Goal: Information Seeking & Learning: Learn about a topic

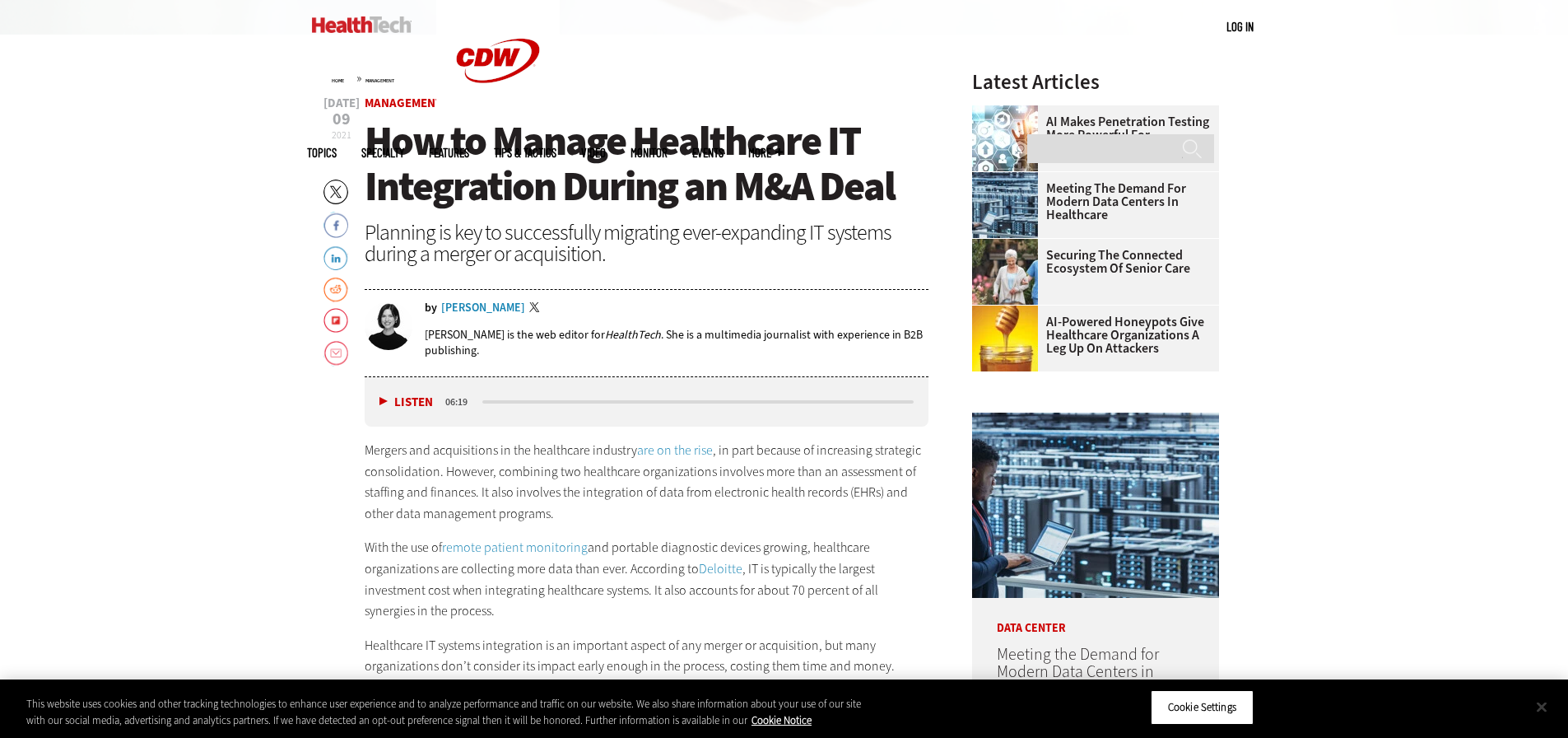
click at [1544, 706] on button "Close" at bounding box center [1541, 706] width 36 height 36
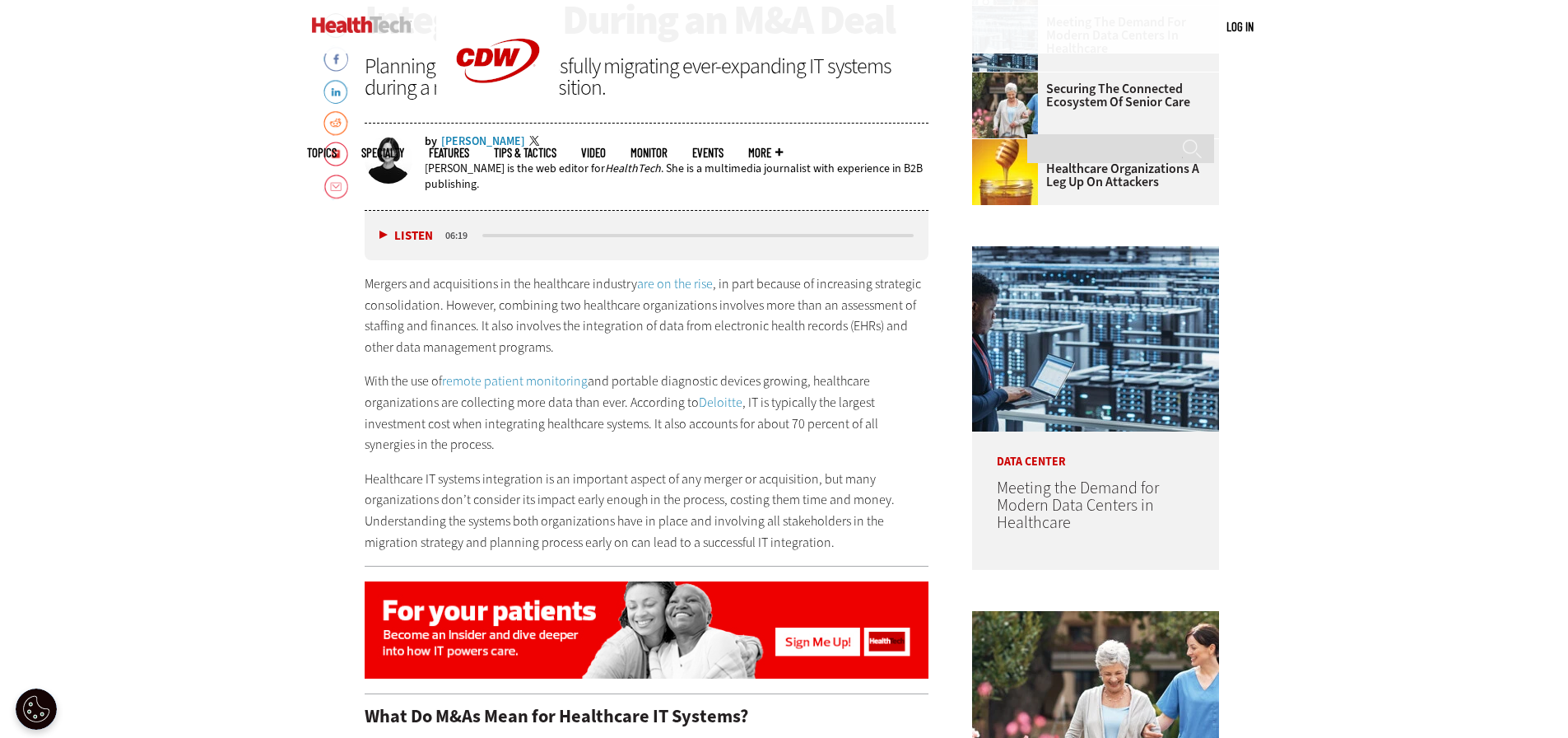
scroll to position [906, 0]
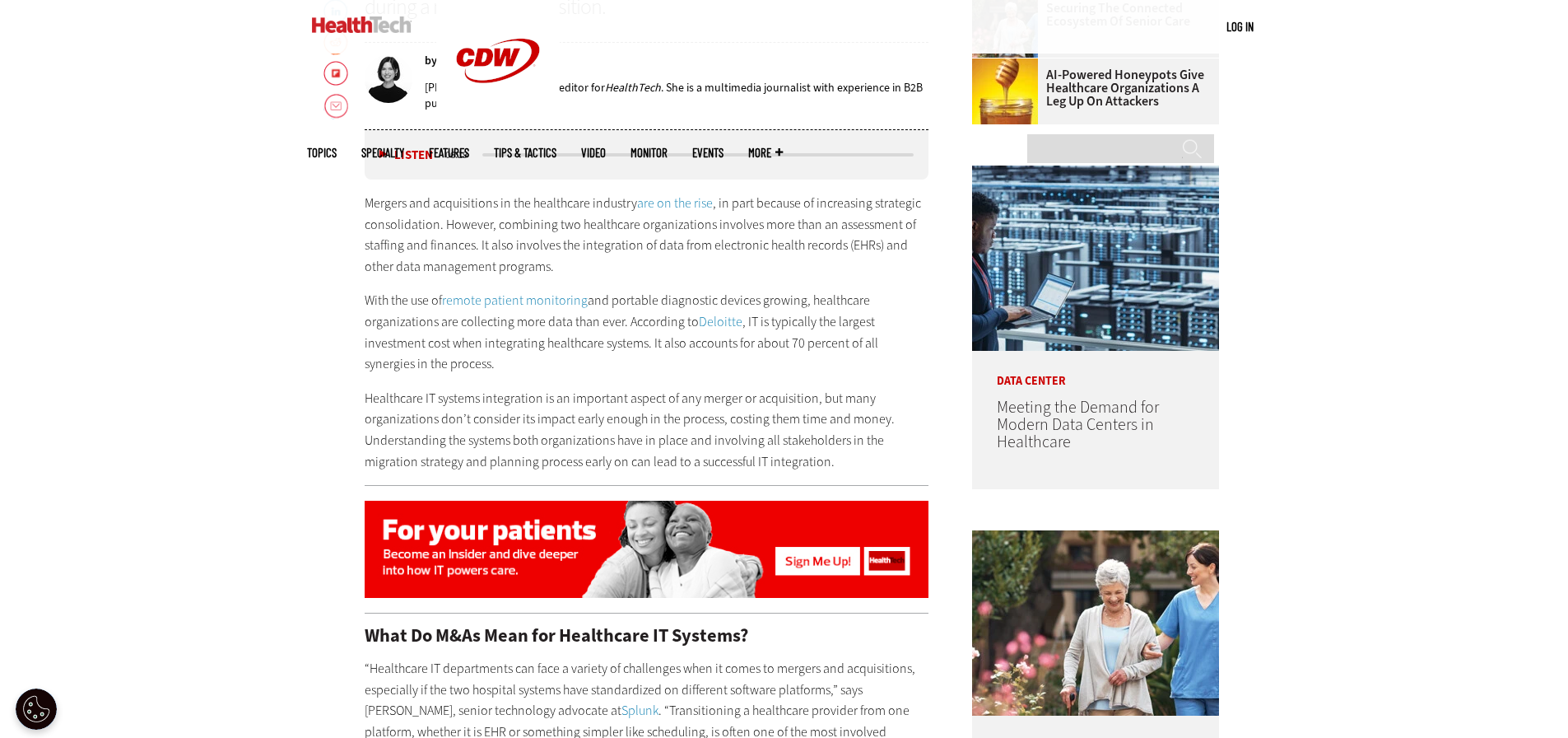
click at [385, 151] on button "Listen" at bounding box center [406, 155] width 53 height 12
click at [385, 151] on button "Pause" at bounding box center [405, 155] width 51 height 12
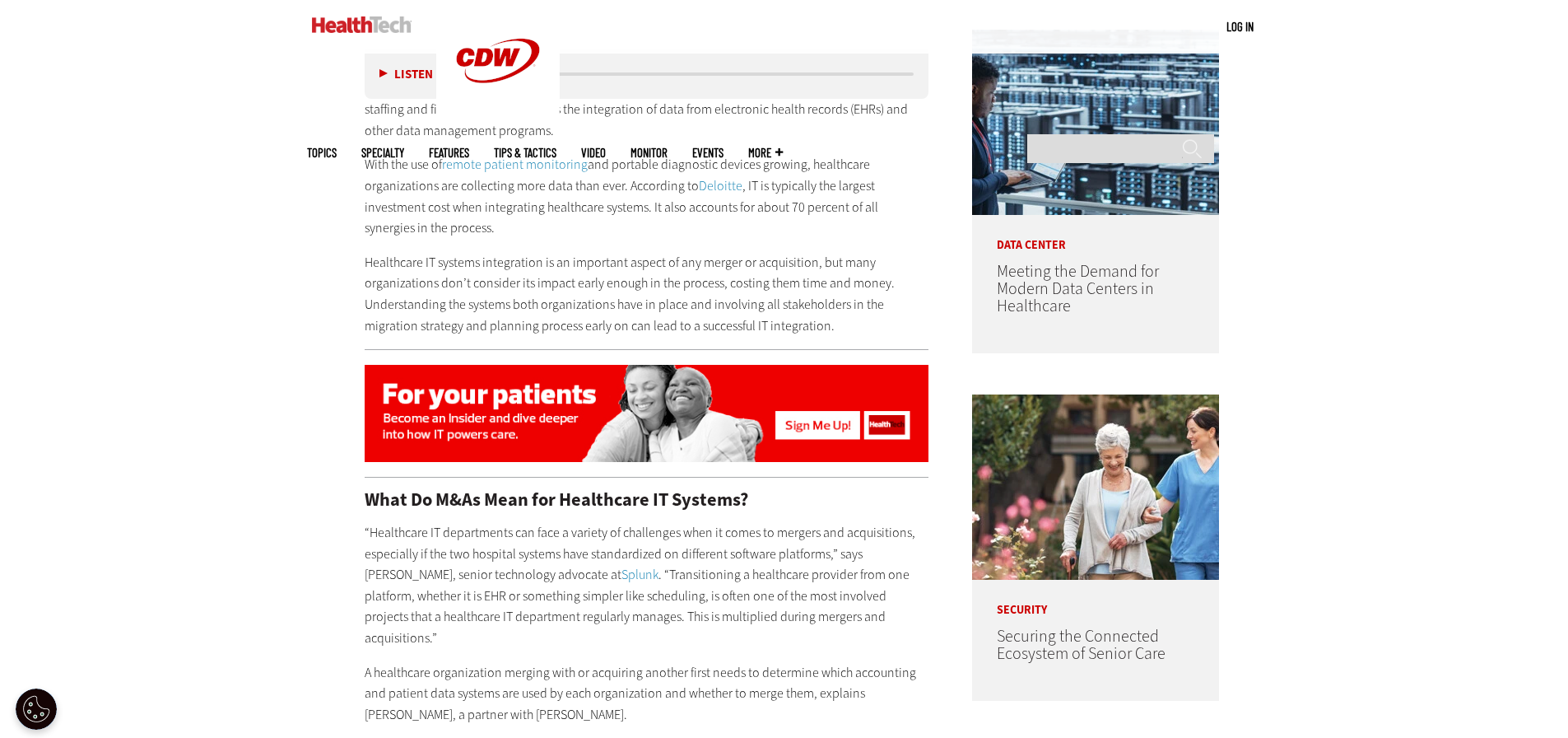
scroll to position [1070, 0]
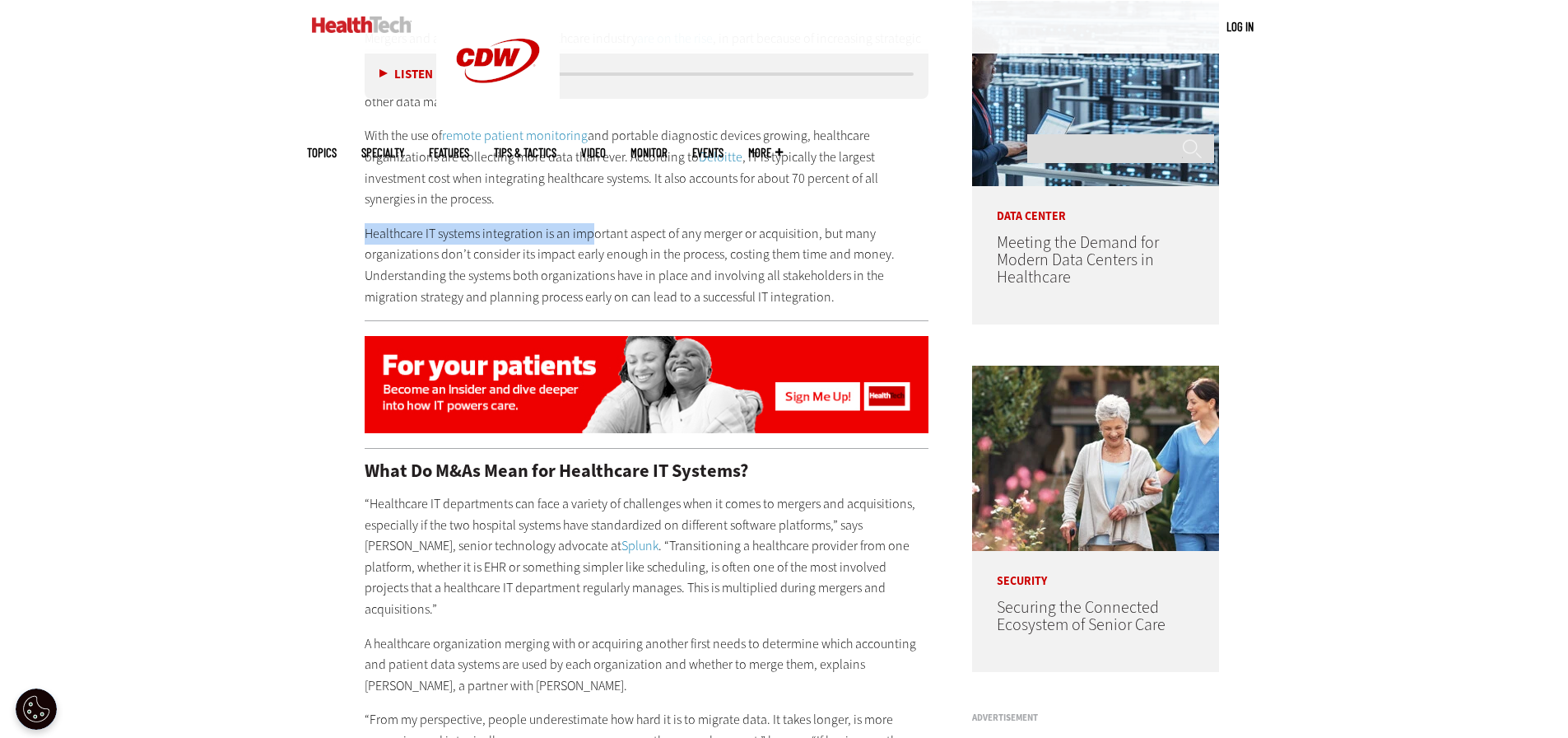
drag, startPoint x: 364, startPoint y: 230, endPoint x: 601, endPoint y: 238, distance: 237.1
click at [599, 238] on p "Healthcare IT systems integration is an important aspect of any merger or acqui…" at bounding box center [647, 265] width 565 height 84
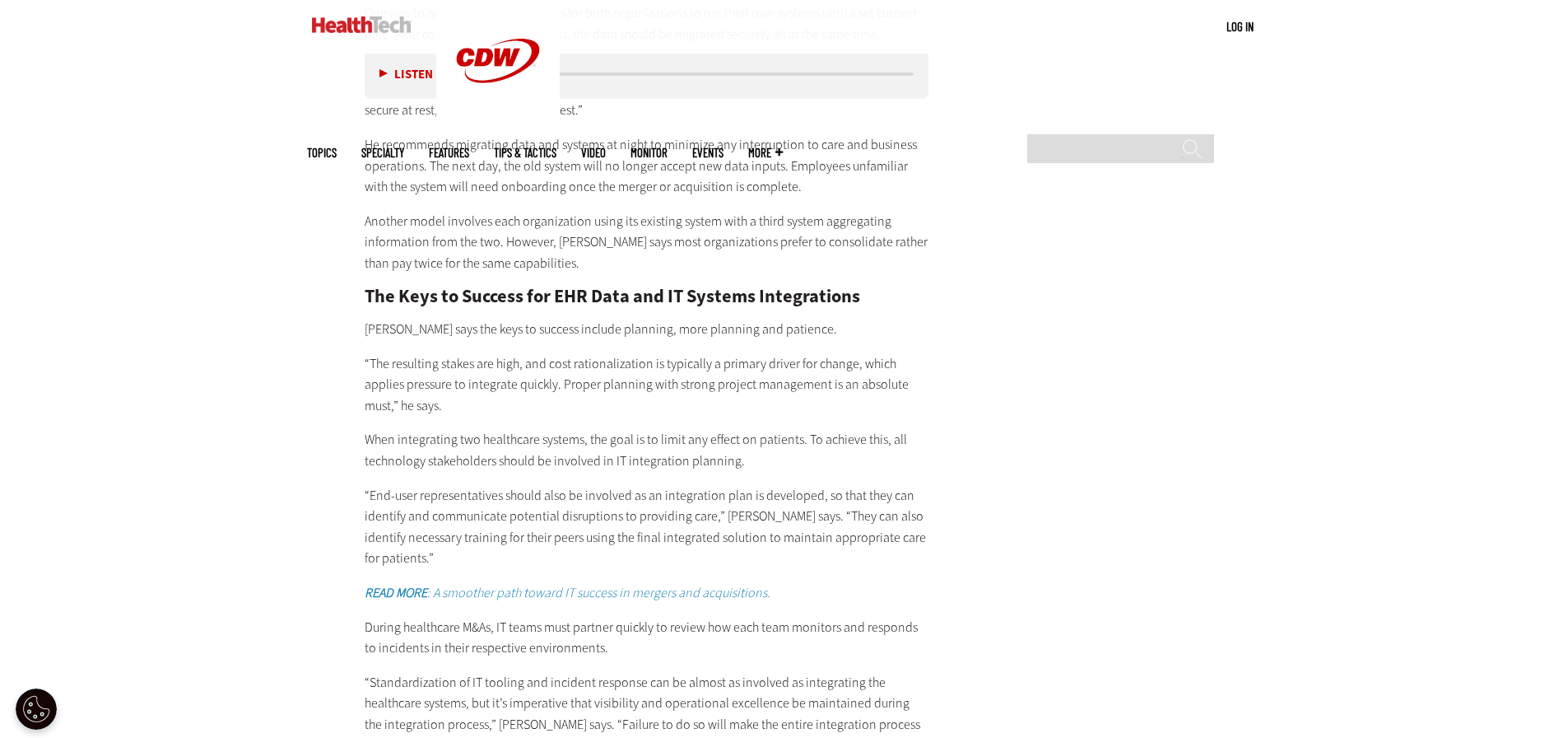
scroll to position [2552, 0]
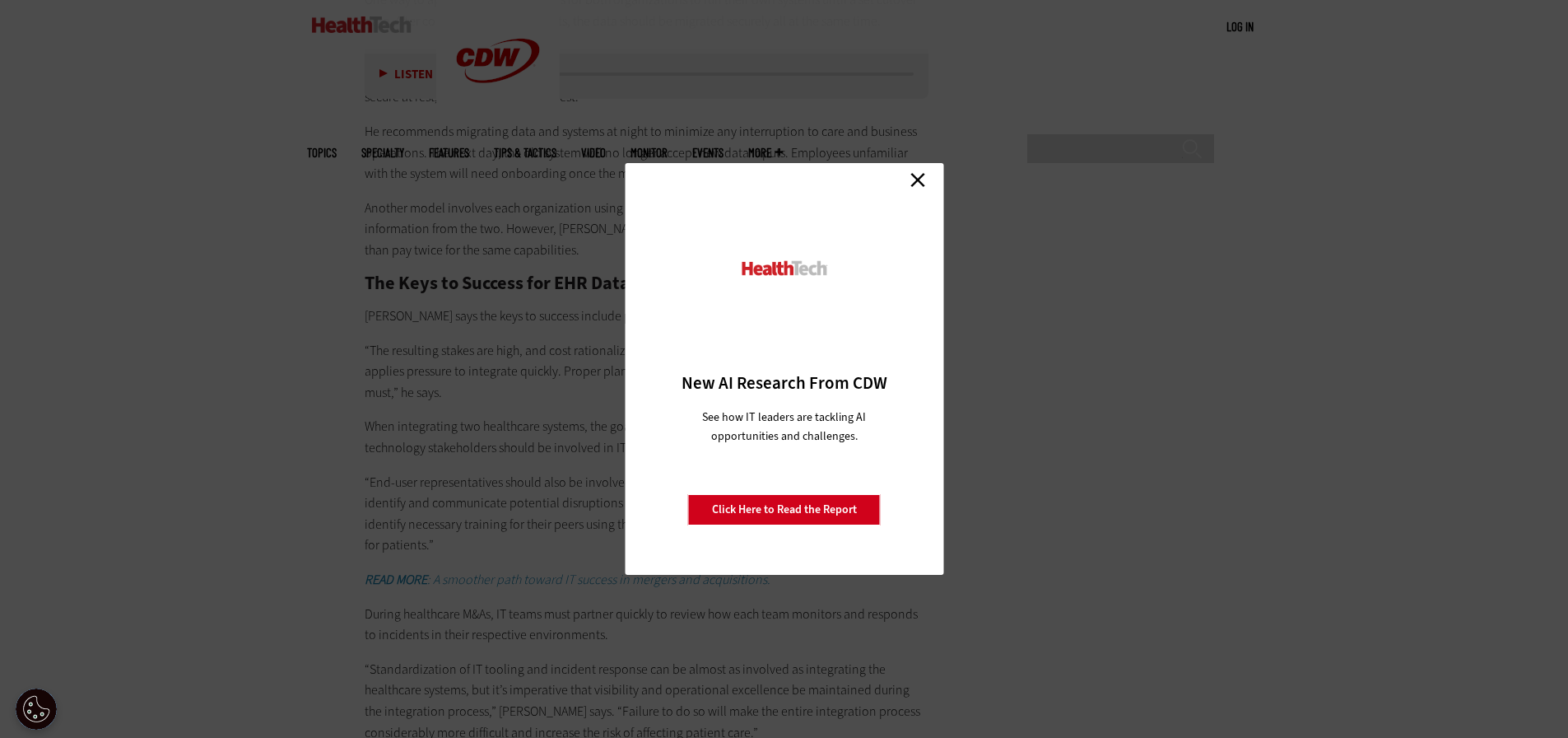
click at [922, 175] on link "Close" at bounding box center [918, 179] width 24 height 24
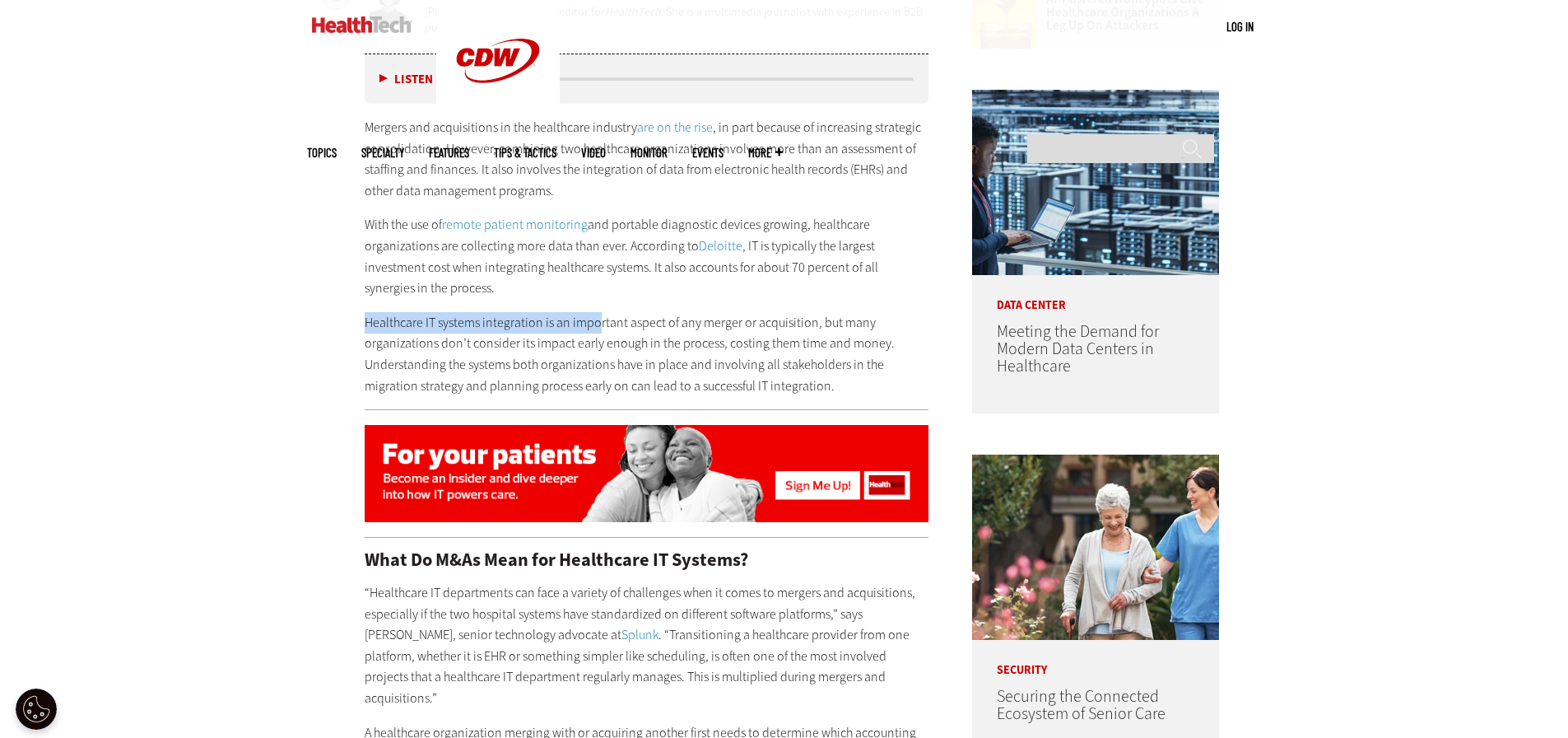
scroll to position [988, 0]
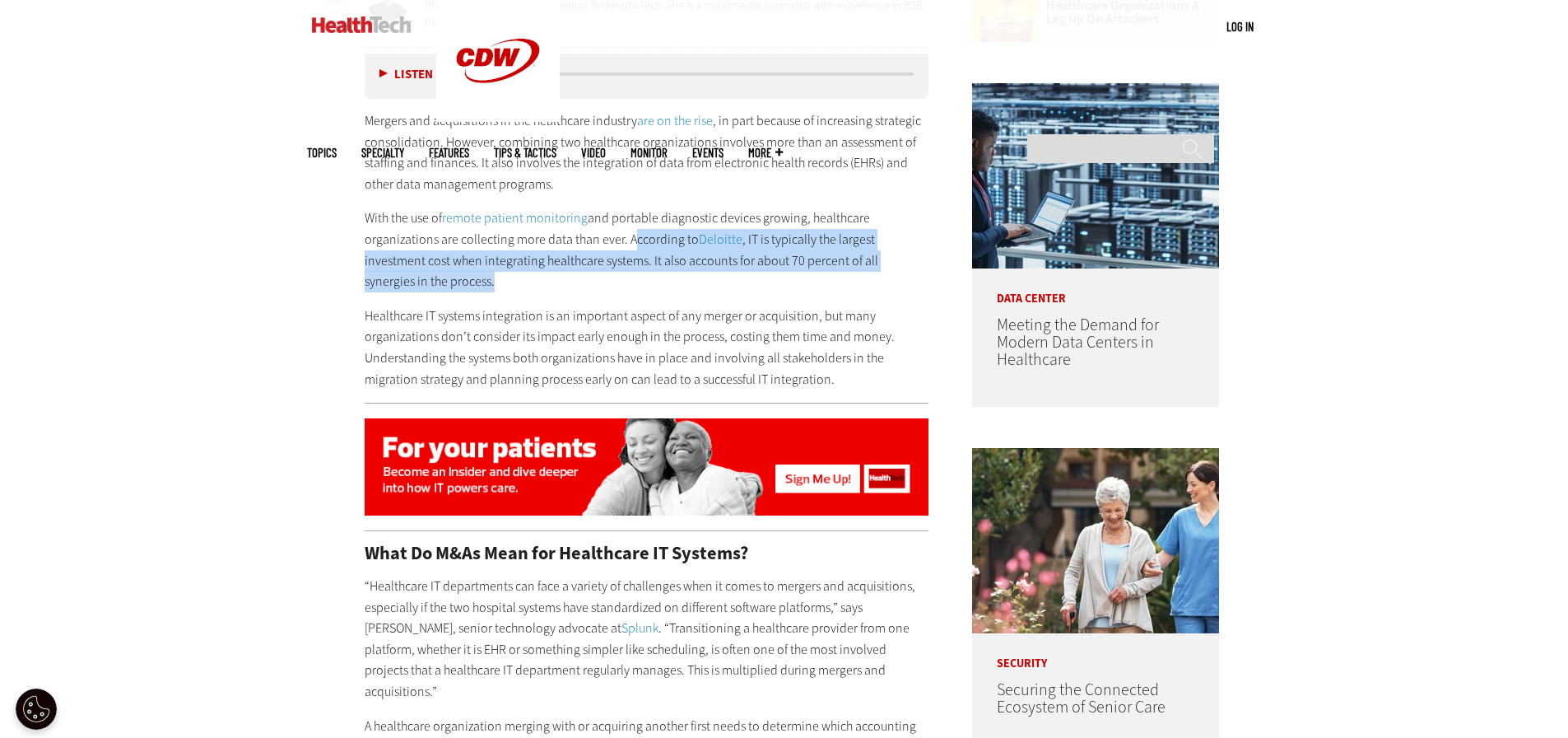
drag, startPoint x: 626, startPoint y: 241, endPoint x: 706, endPoint y: 275, distance: 86.9
click at [706, 275] on p "With the use of remote patient monitoring and portable diagnostic devices growi…" at bounding box center [647, 249] width 565 height 84
click at [600, 271] on p "With the use of remote patient monitoring and portable diagnostic devices growi…" at bounding box center [647, 249] width 565 height 84
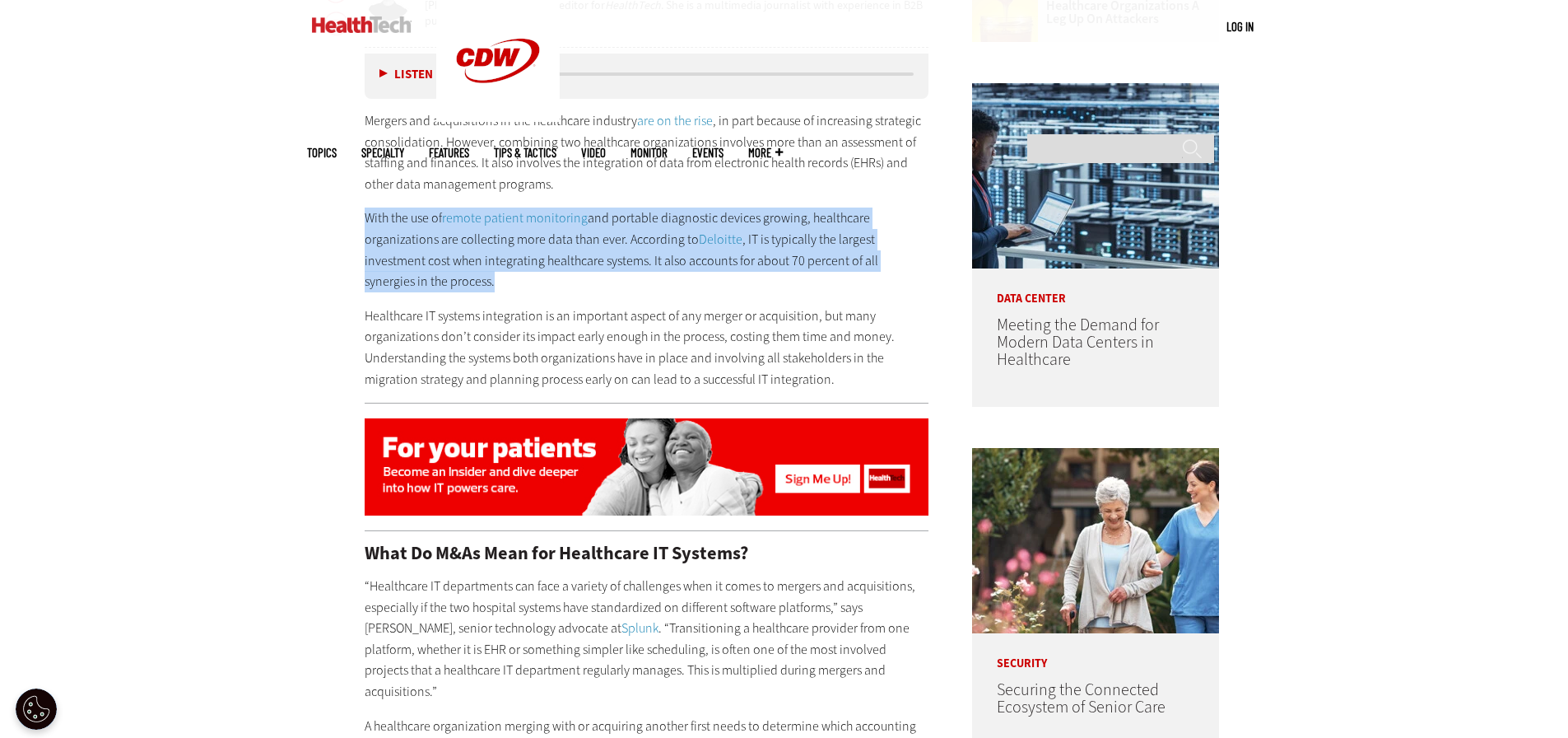
drag, startPoint x: 366, startPoint y: 219, endPoint x: 804, endPoint y: 279, distance: 442.1
click at [804, 279] on p "With the use of remote patient monitoring and portable diagnostic devices growi…" at bounding box center [647, 249] width 565 height 84
click at [577, 270] on p "With the use of remote patient monitoring and portable diagnostic devices growi…" at bounding box center [647, 249] width 565 height 84
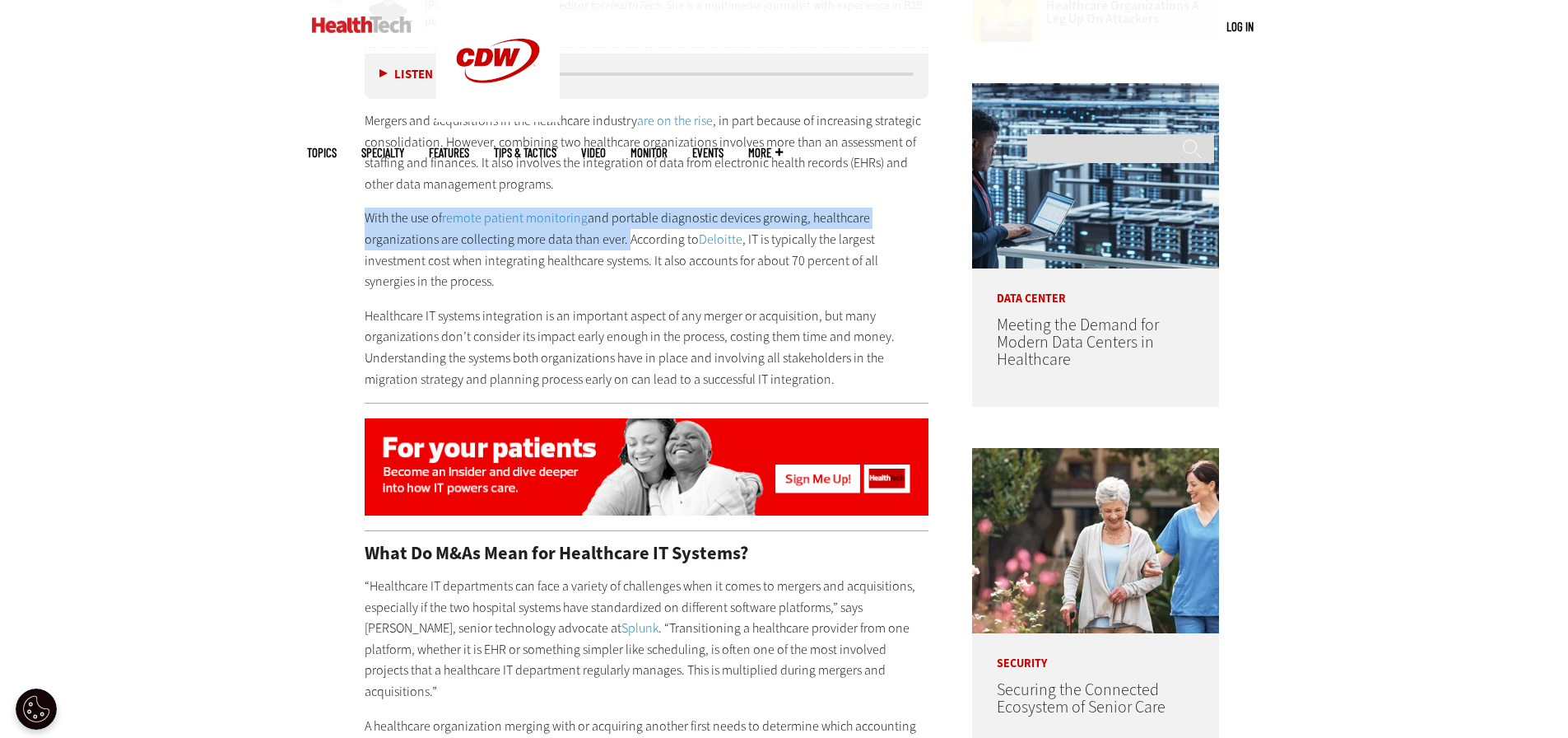
drag, startPoint x: 366, startPoint y: 214, endPoint x: 621, endPoint y: 232, distance: 255.6
click at [621, 232] on p "With the use of remote patient monitoring and portable diagnostic devices growi…" at bounding box center [647, 249] width 565 height 84
copy p "With the use of remote patient monitoring and portable diagnostic devices growi…"
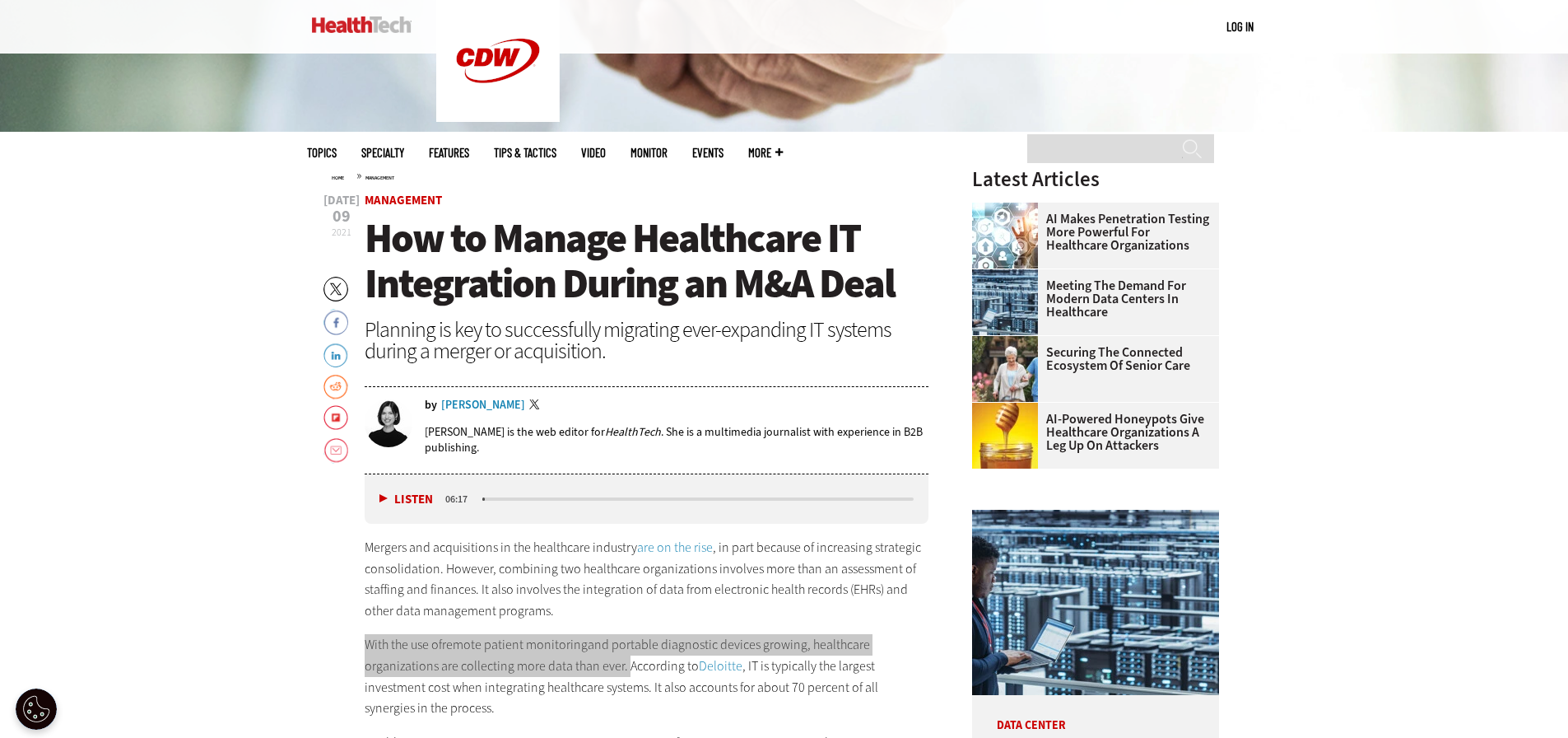
scroll to position [1070, 0]
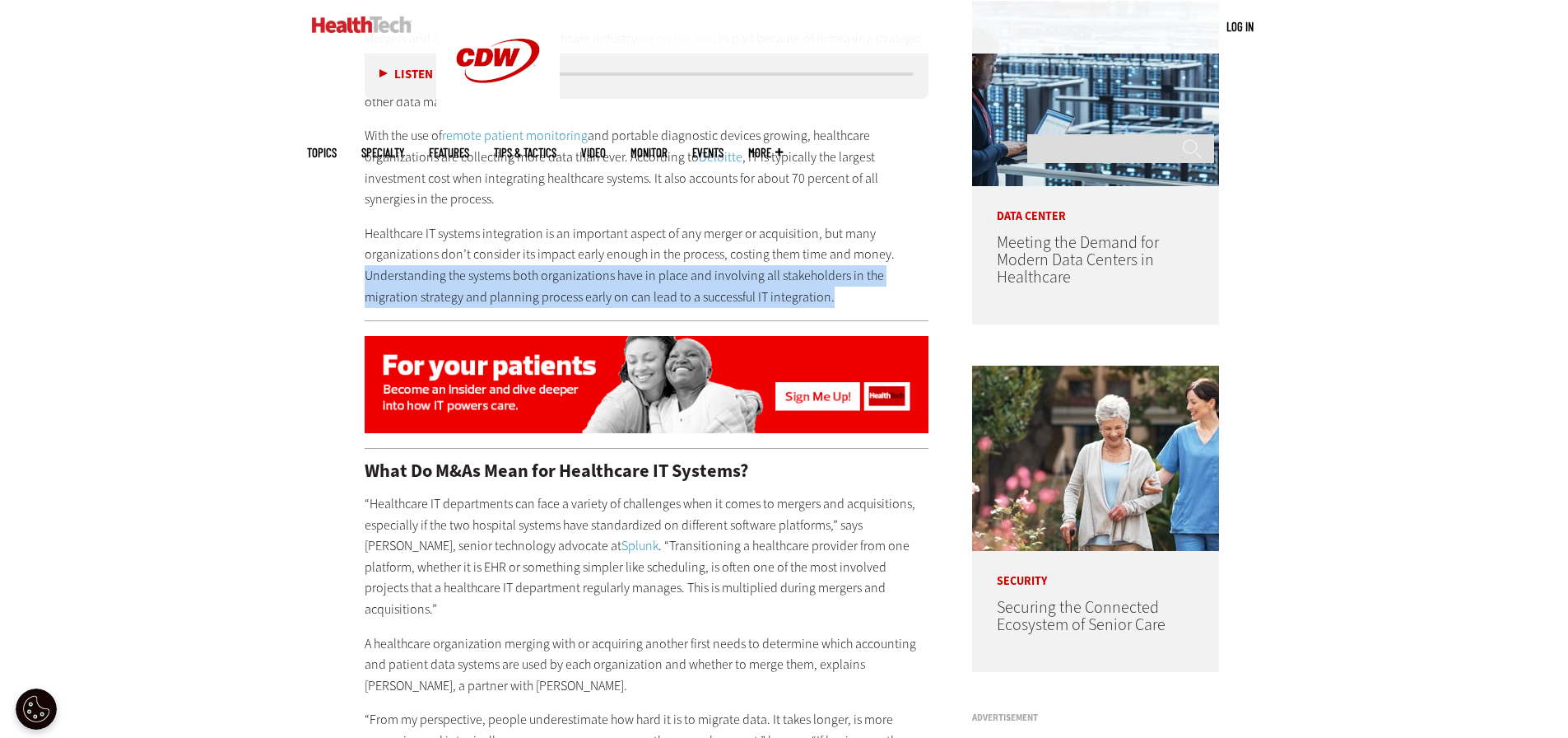
drag, startPoint x: 363, startPoint y: 276, endPoint x: 829, endPoint y: 296, distance: 466.4
copy p "Understanding the systems both organizations have in place and involving all st…"
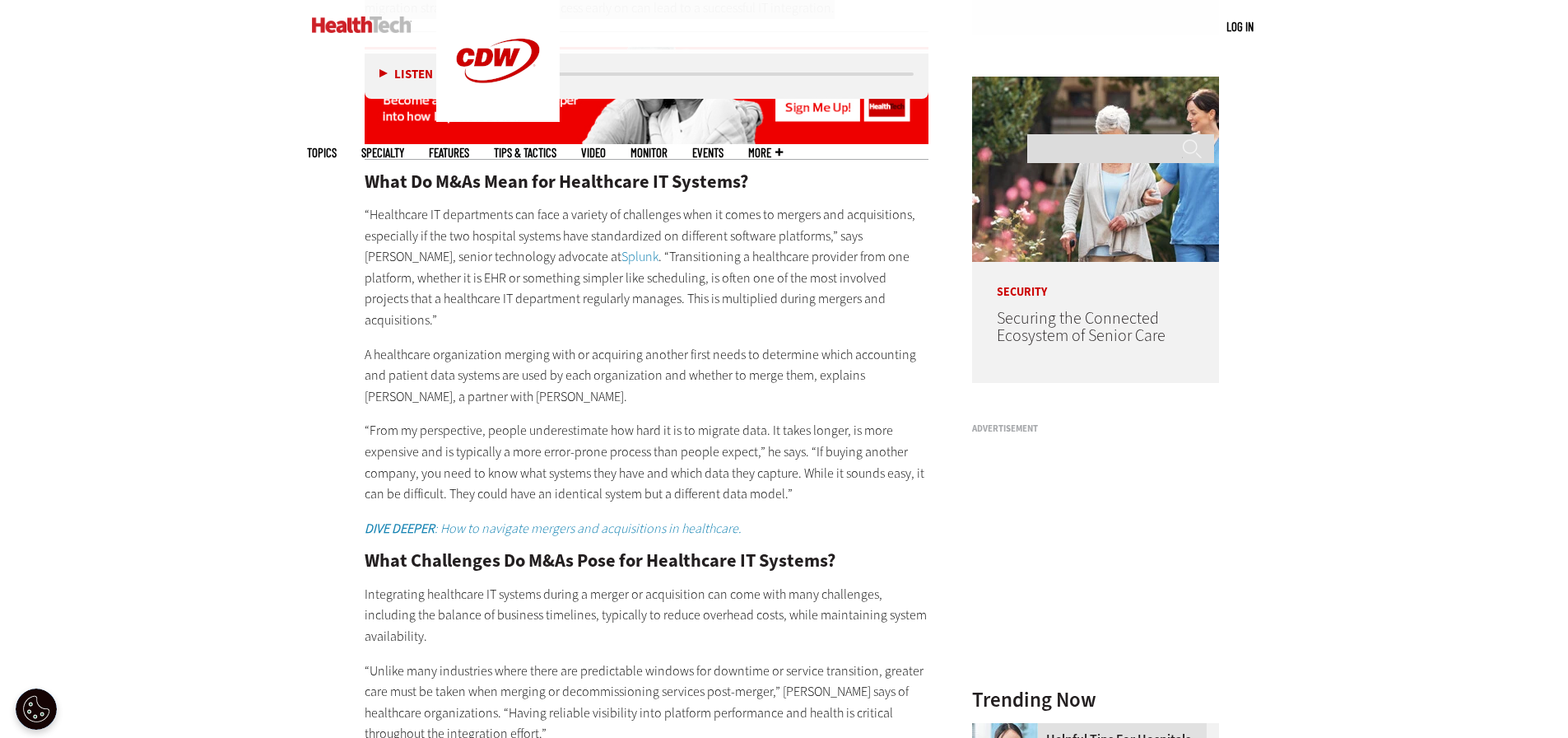
scroll to position [1400, 0]
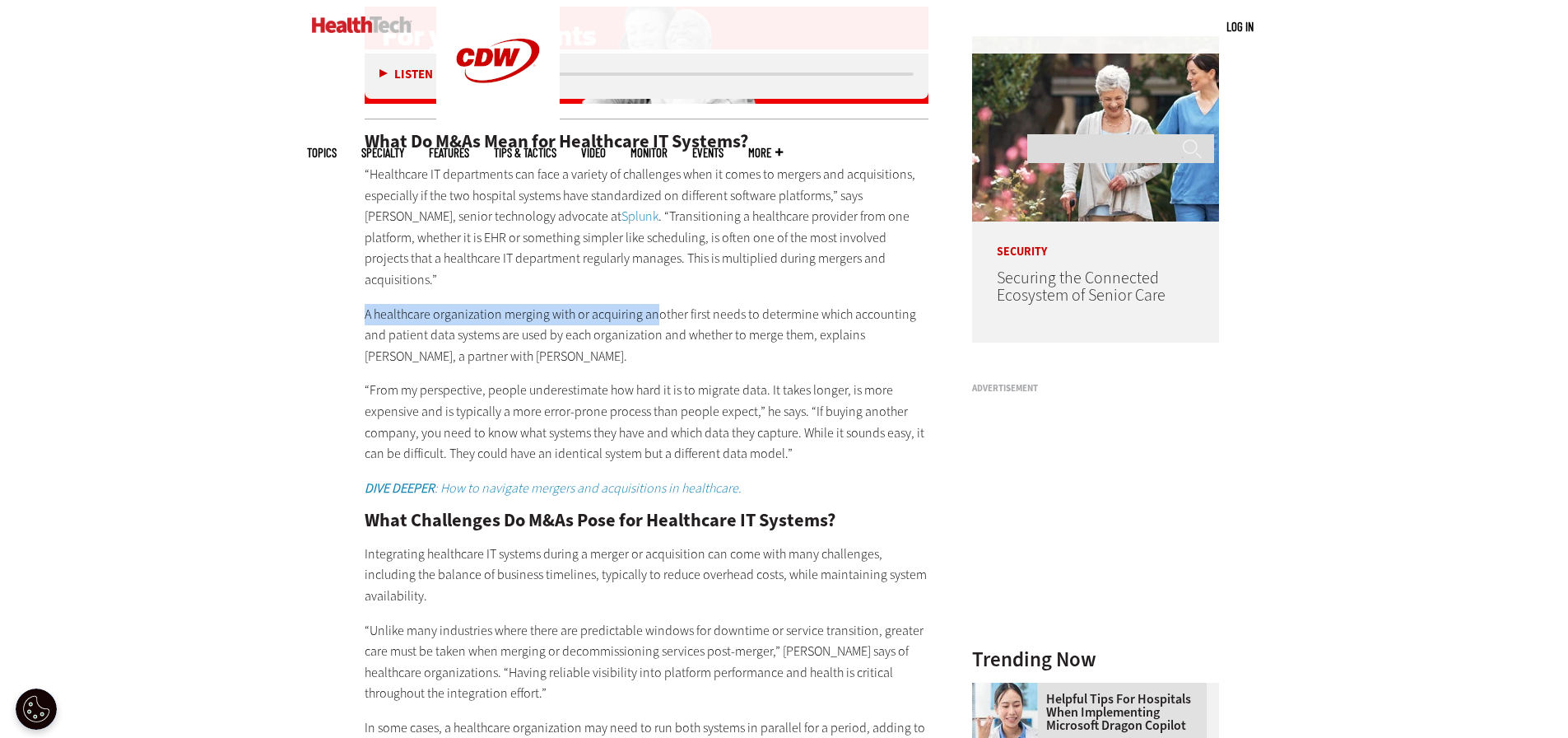
drag, startPoint x: 364, startPoint y: 298, endPoint x: 658, endPoint y: 296, distance: 294.0
click at [656, 303] on p "A healthcare organization merging with or acquiring another first needs to dete…" at bounding box center [647, 335] width 565 height 63
drag, startPoint x: 716, startPoint y: 292, endPoint x: 726, endPoint y: 292, distance: 10.0
click at [726, 303] on p "A healthcare organization merging with or acquiring another first needs to dete…" at bounding box center [647, 335] width 565 height 63
click at [712, 303] on p "A healthcare organization merging with or acquiring another first needs to dete…" at bounding box center [647, 335] width 565 height 63
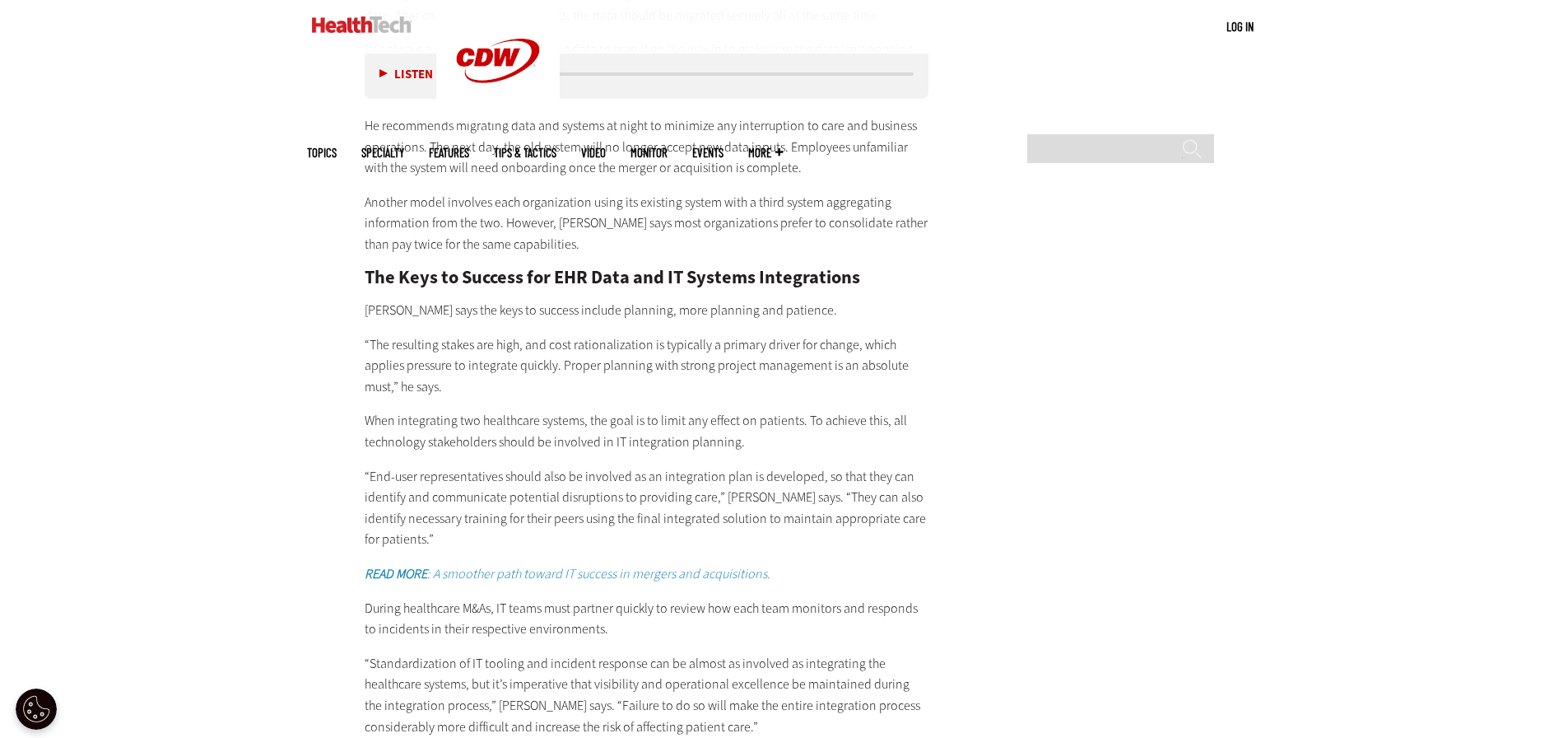
scroll to position [2552, 0]
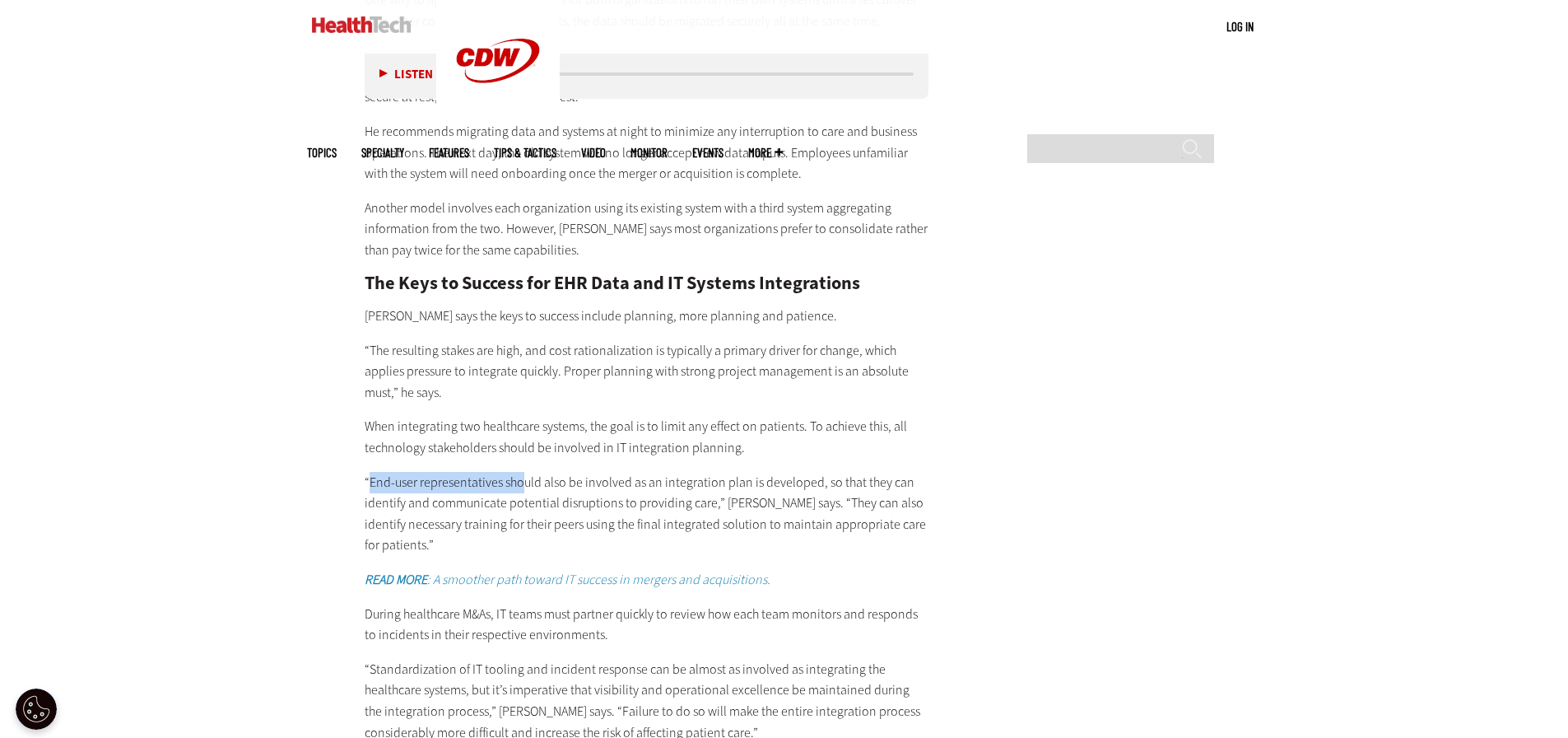
drag, startPoint x: 371, startPoint y: 408, endPoint x: 530, endPoint y: 408, distance: 159.0
click at [522, 472] on p "“End-user representatives should also be involved as an integration plan is dev…" at bounding box center [647, 514] width 565 height 84
click at [585, 472] on p "“End-user representatives should also be involved as an integration plan is dev…" at bounding box center [647, 514] width 565 height 84
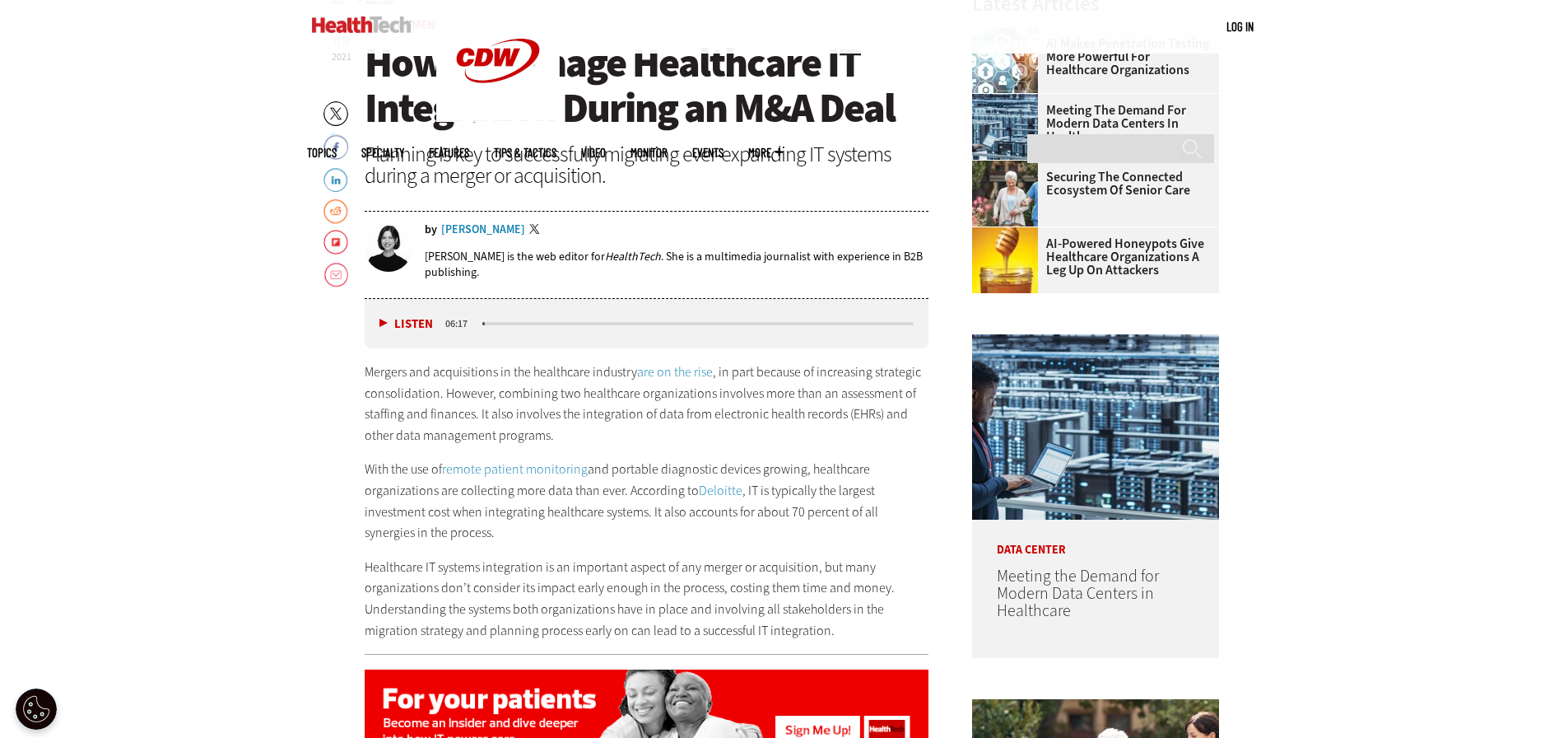
scroll to position [741, 0]
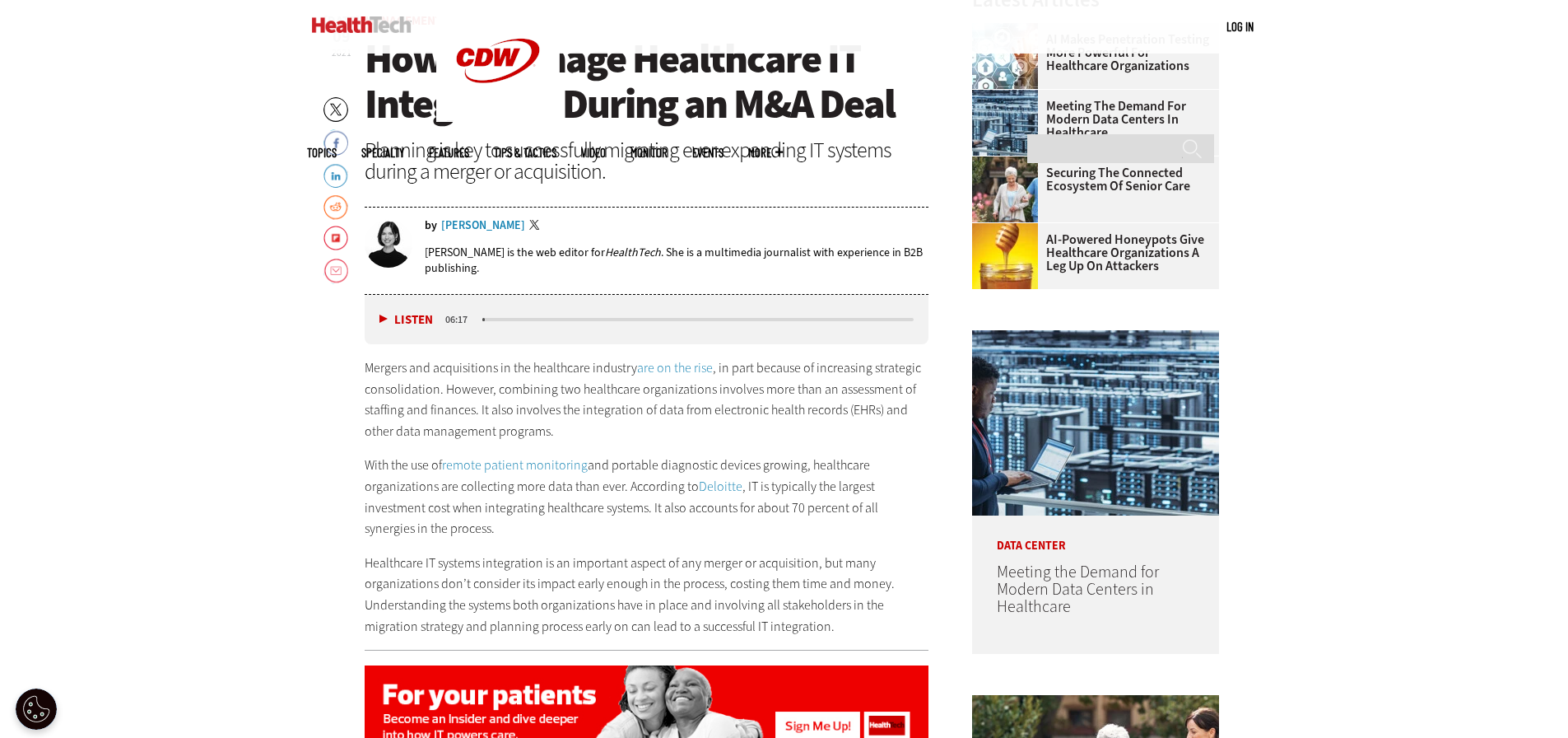
click at [781, 461] on p "With the use of remote patient monitoring and portable diagnostic devices growi…" at bounding box center [647, 497] width 565 height 84
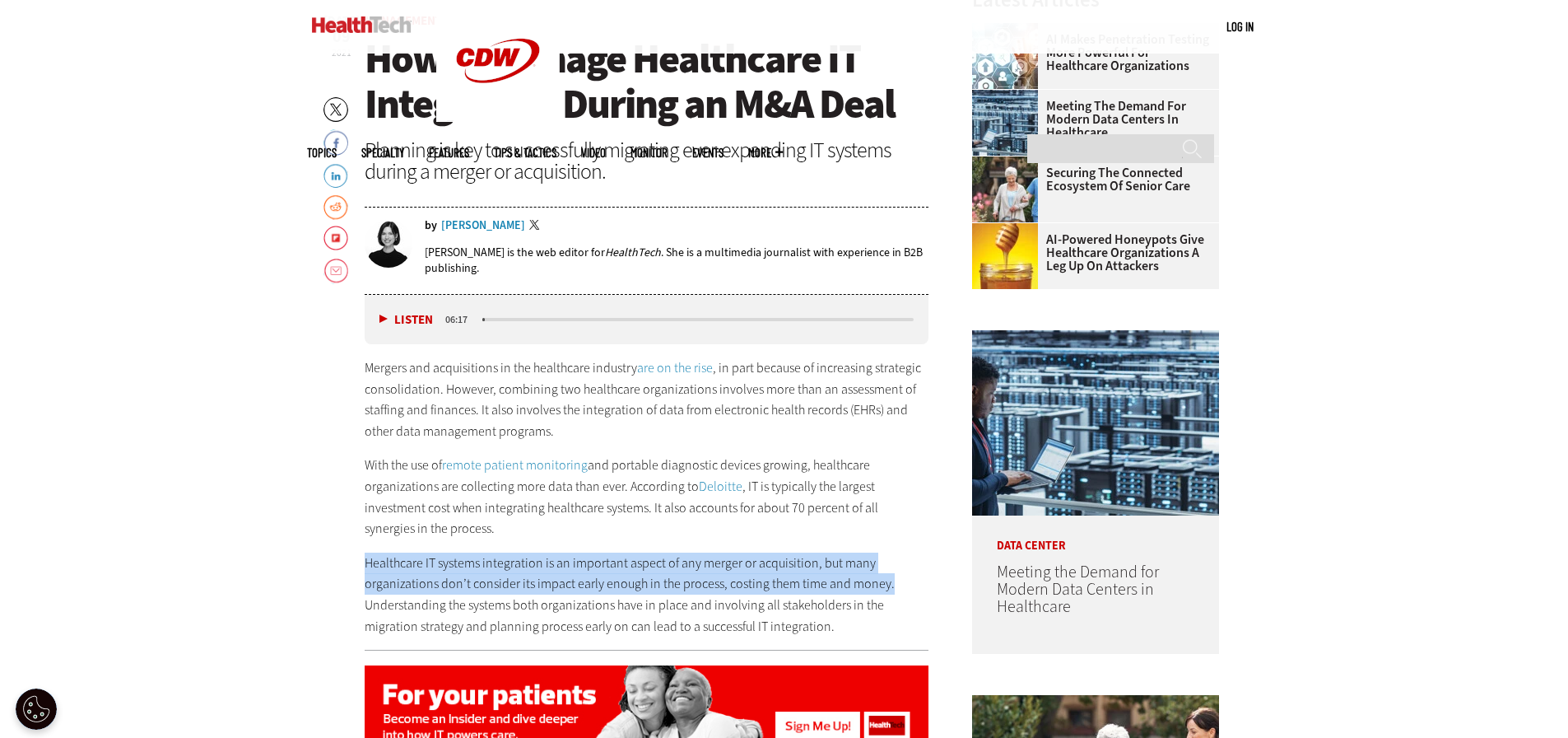
drag, startPoint x: 359, startPoint y: 564, endPoint x: 883, endPoint y: 593, distance: 524.8
copy p "Healthcare IT systems integration is an important aspect of any merger or acqui…"
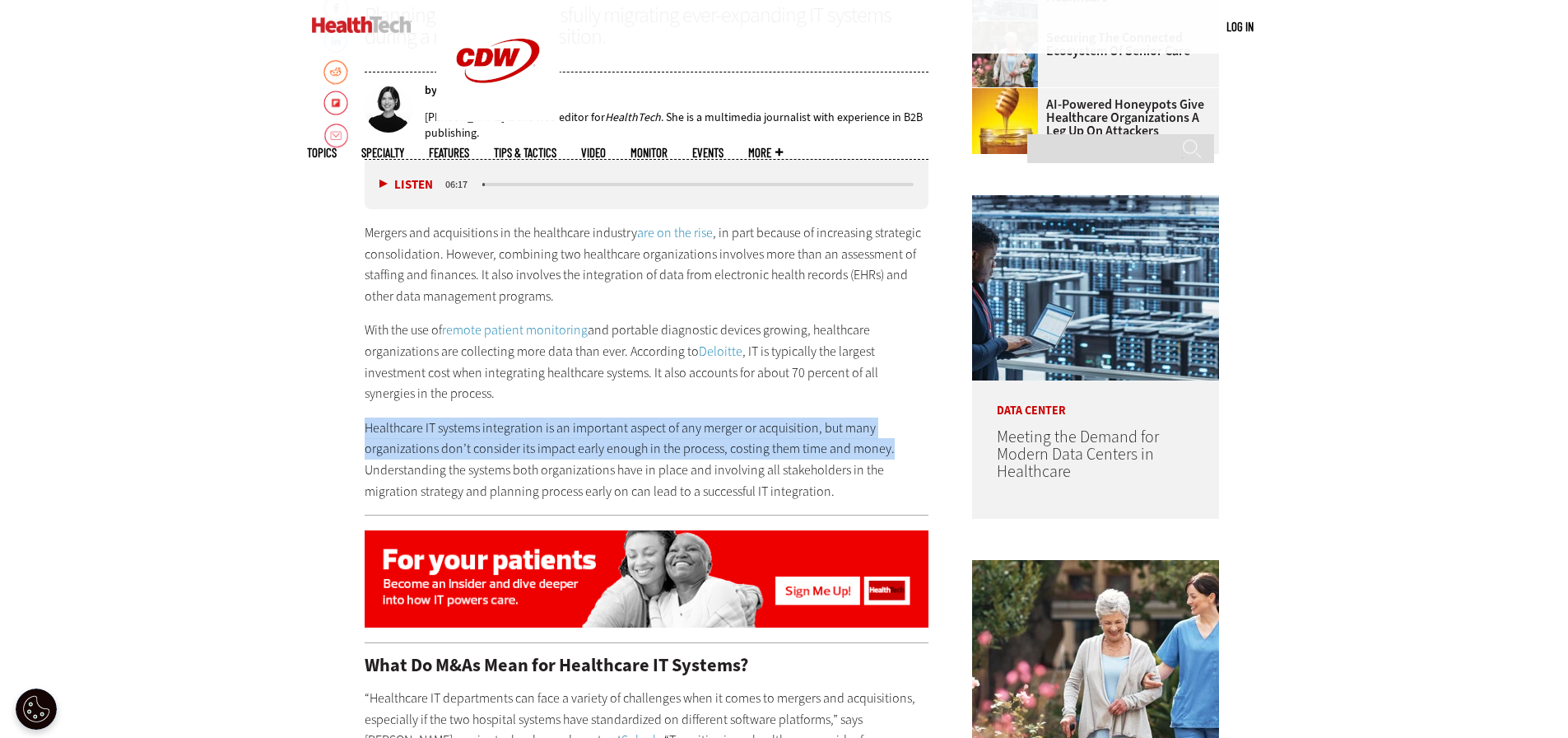
scroll to position [906, 0]
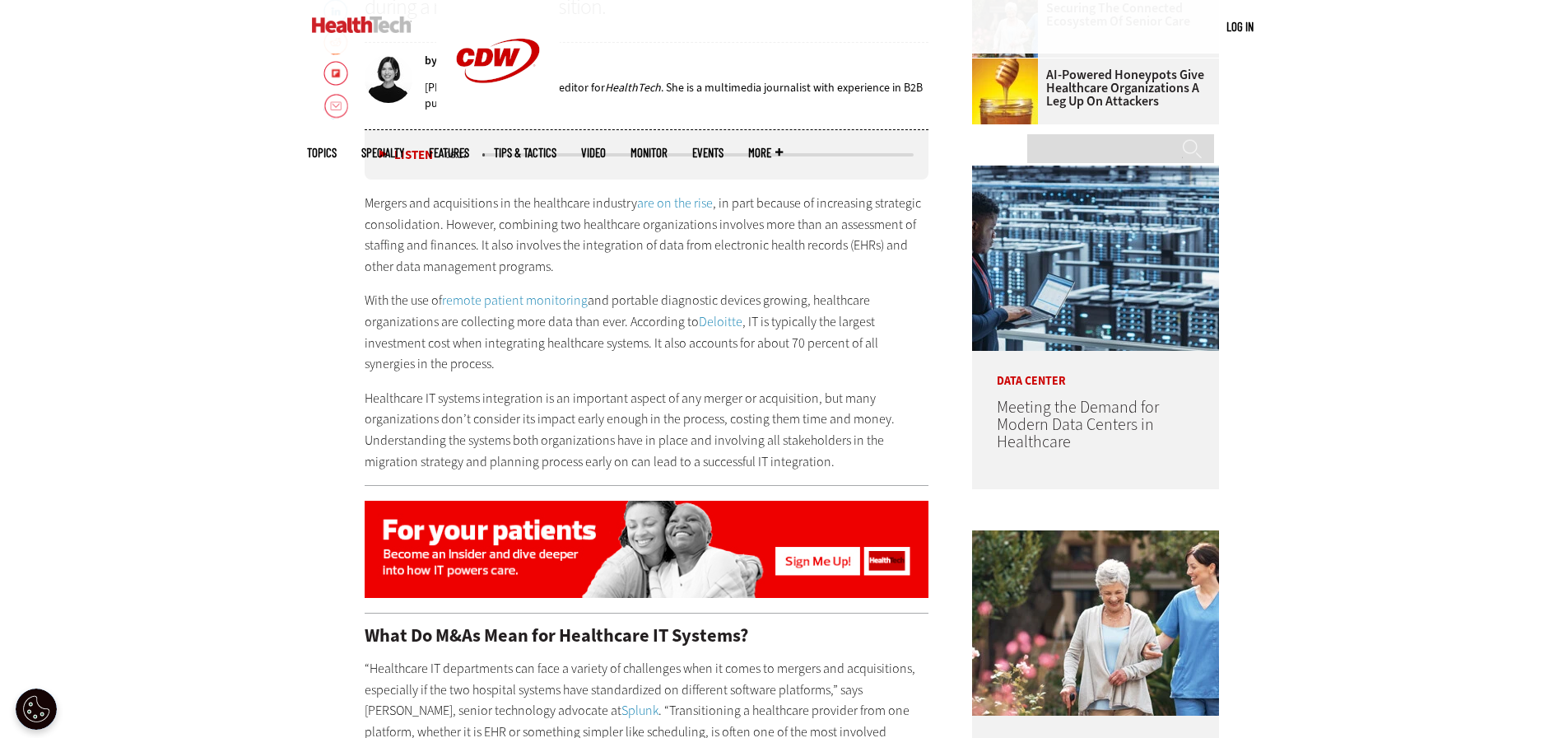
click at [502, 328] on p "With the use of remote patient monitoring and portable diagnostic devices growi…" at bounding box center [647, 331] width 565 height 84
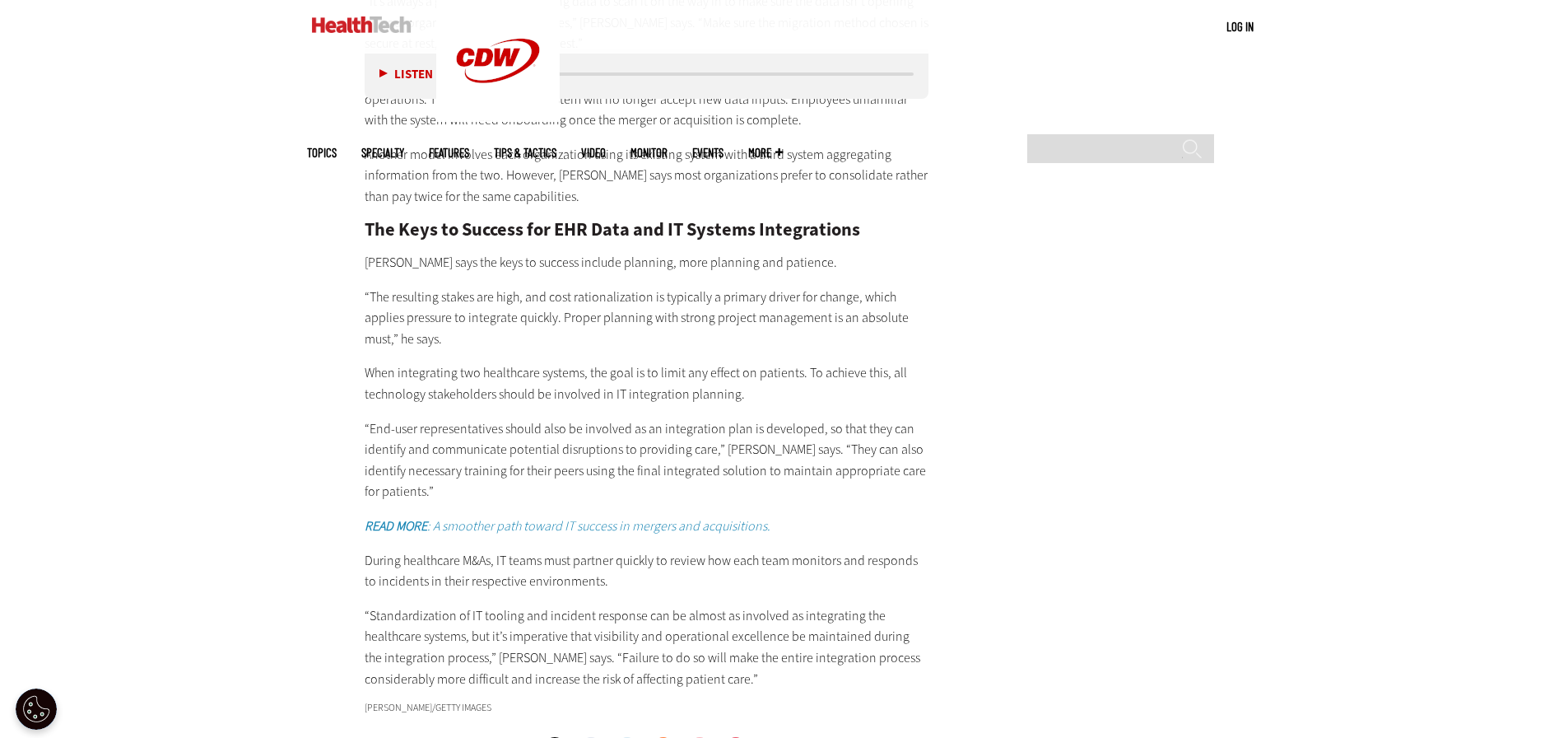
scroll to position [2635, 0]
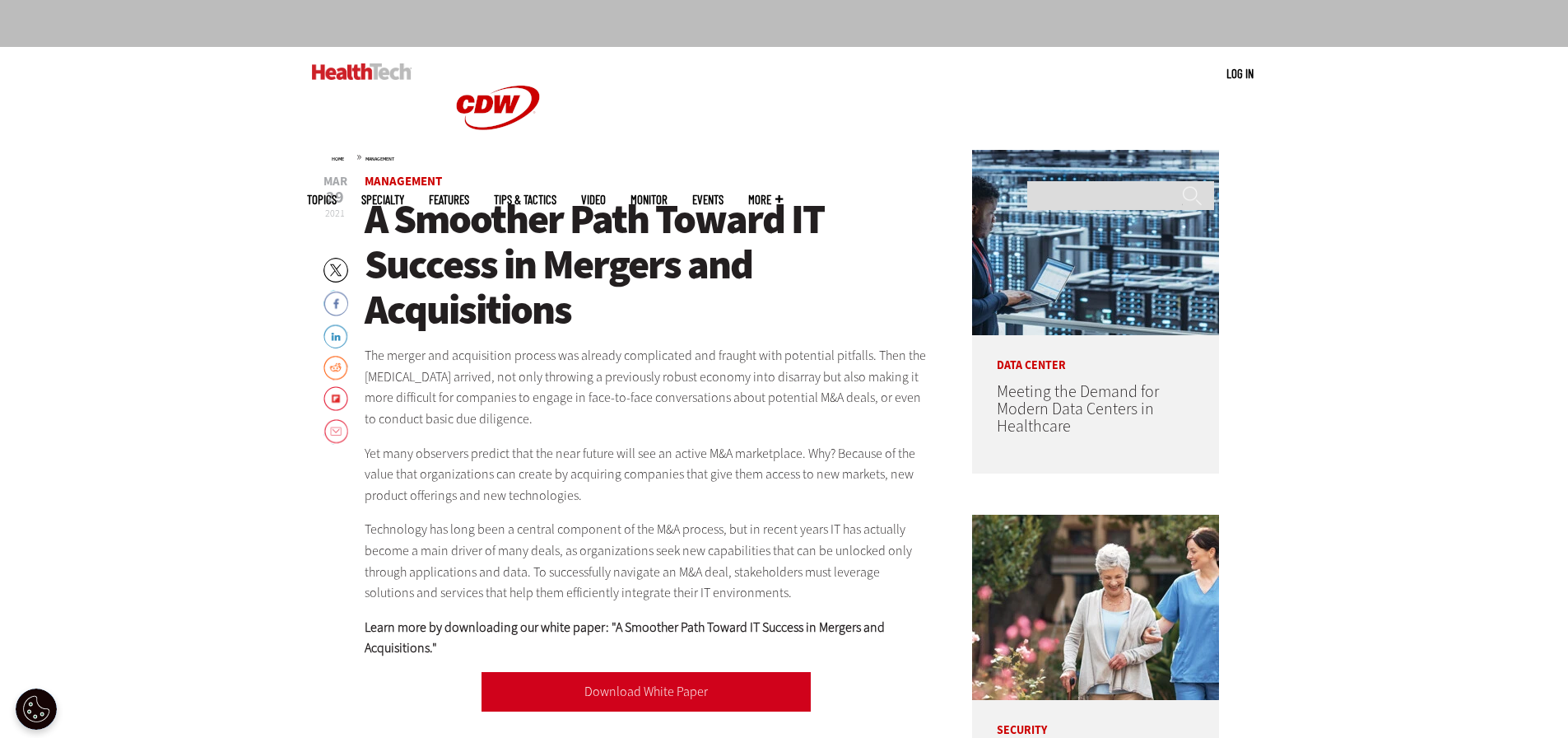
scroll to position [130, 0]
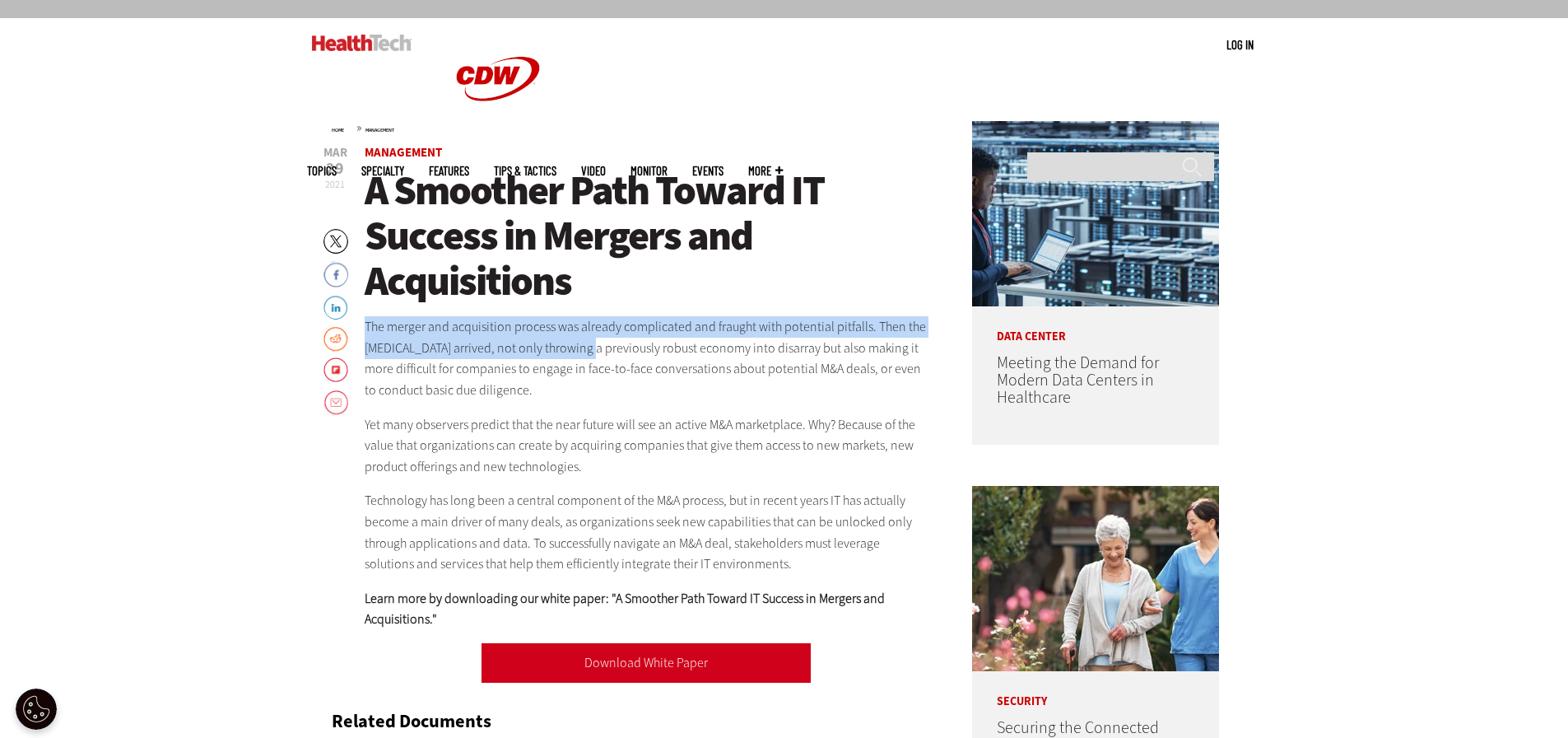
drag, startPoint x: 364, startPoint y: 324, endPoint x: 590, endPoint y: 352, distance: 227.7
click at [583, 352] on p "The merger and acquisition process was already complicated and fraught with pot…" at bounding box center [647, 359] width 565 height 84
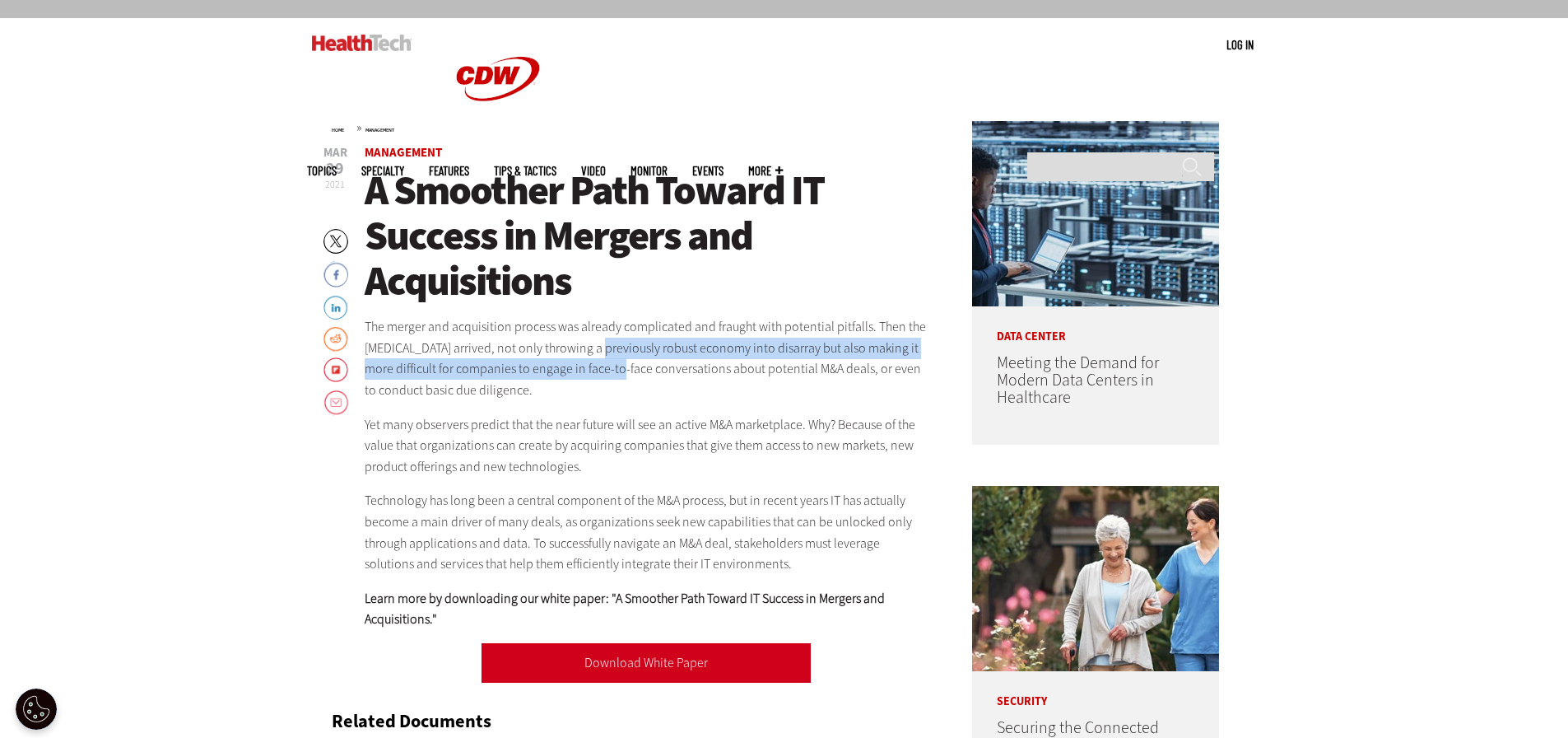
drag, startPoint x: 596, startPoint y: 354, endPoint x: 605, endPoint y: 363, distance: 12.7
click at [605, 363] on p "The merger and acquisition process was already complicated and fraught with pot…" at bounding box center [647, 359] width 565 height 84
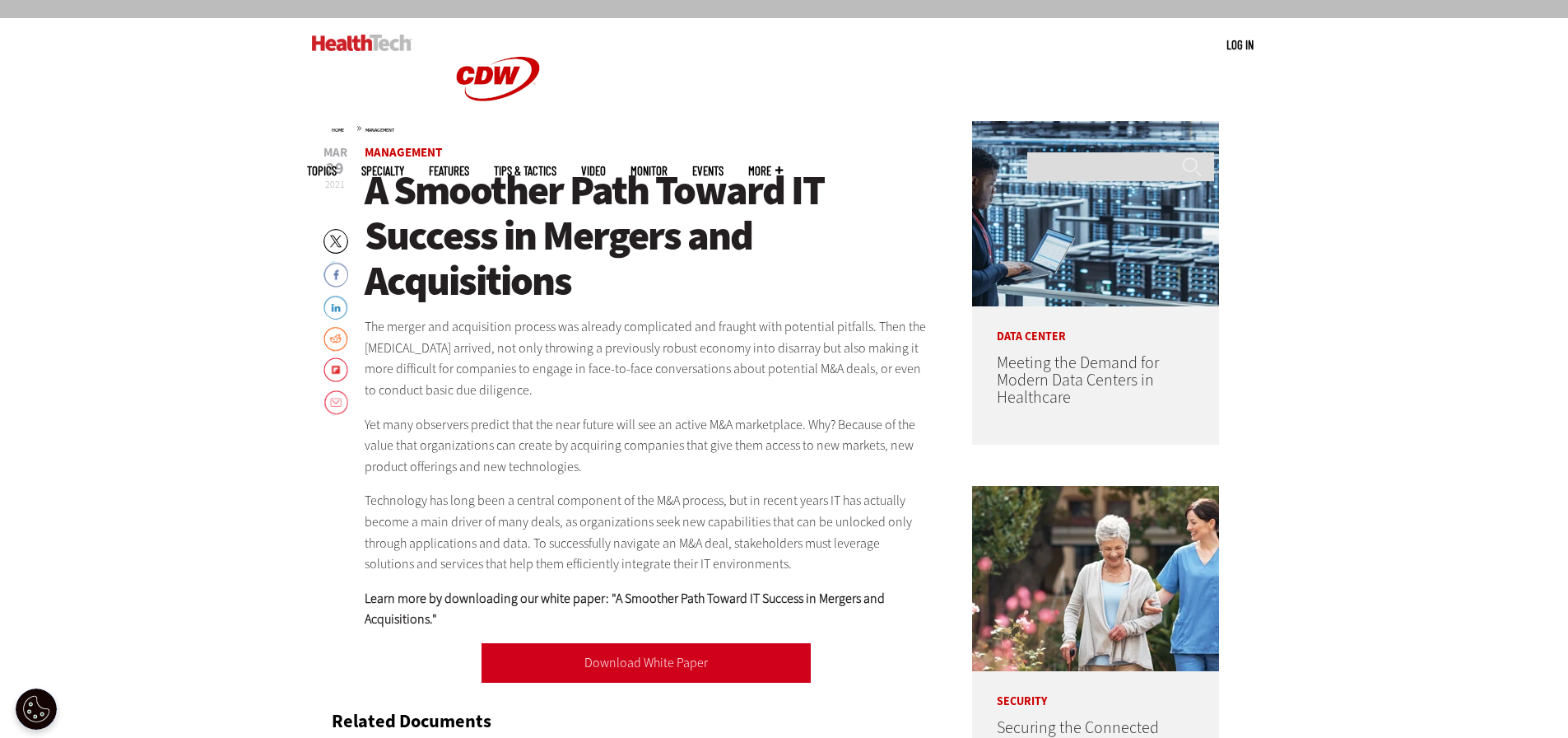
click at [600, 383] on p "The merger and acquisition process was already complicated and fraught with pot…" at bounding box center [647, 359] width 565 height 84
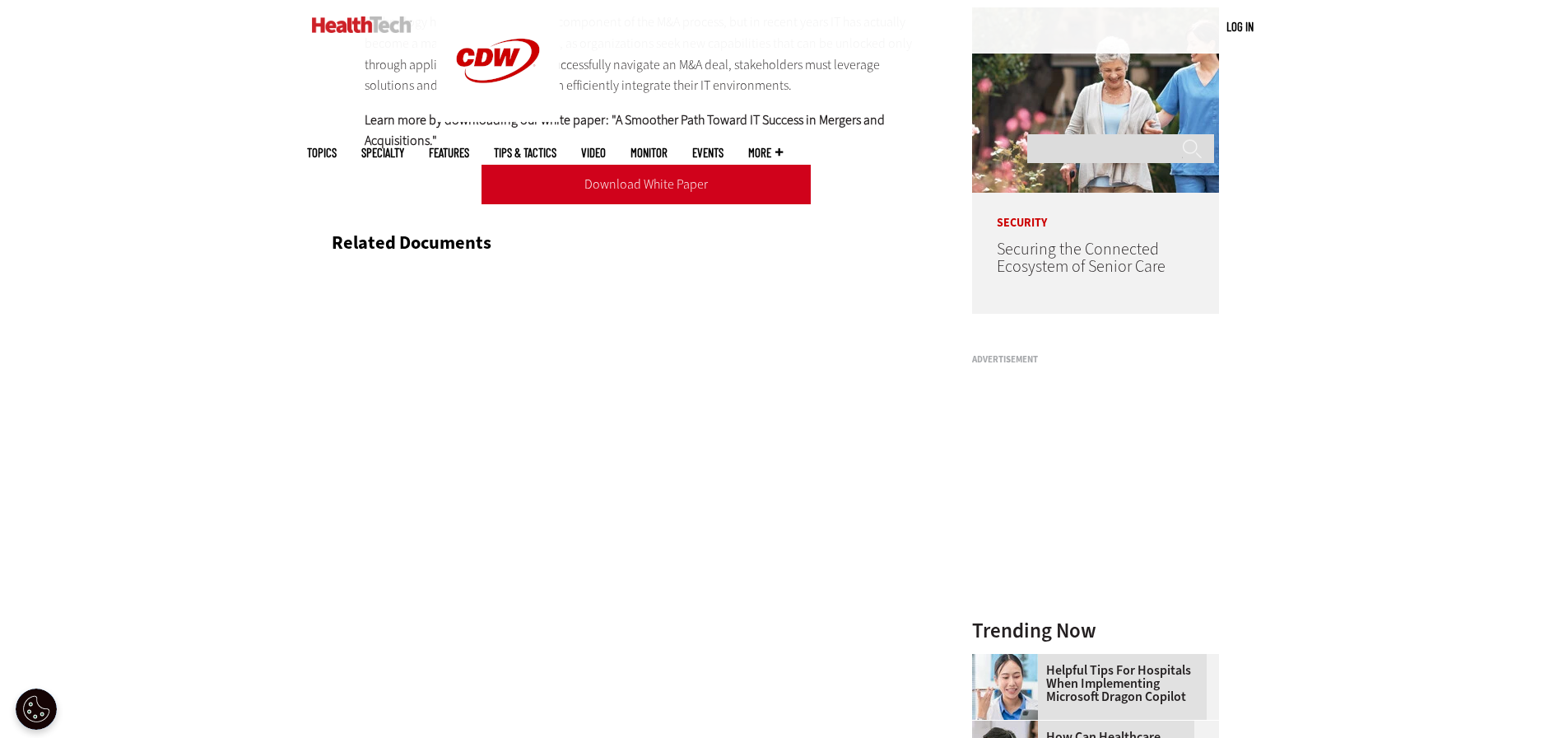
scroll to position [542, 0]
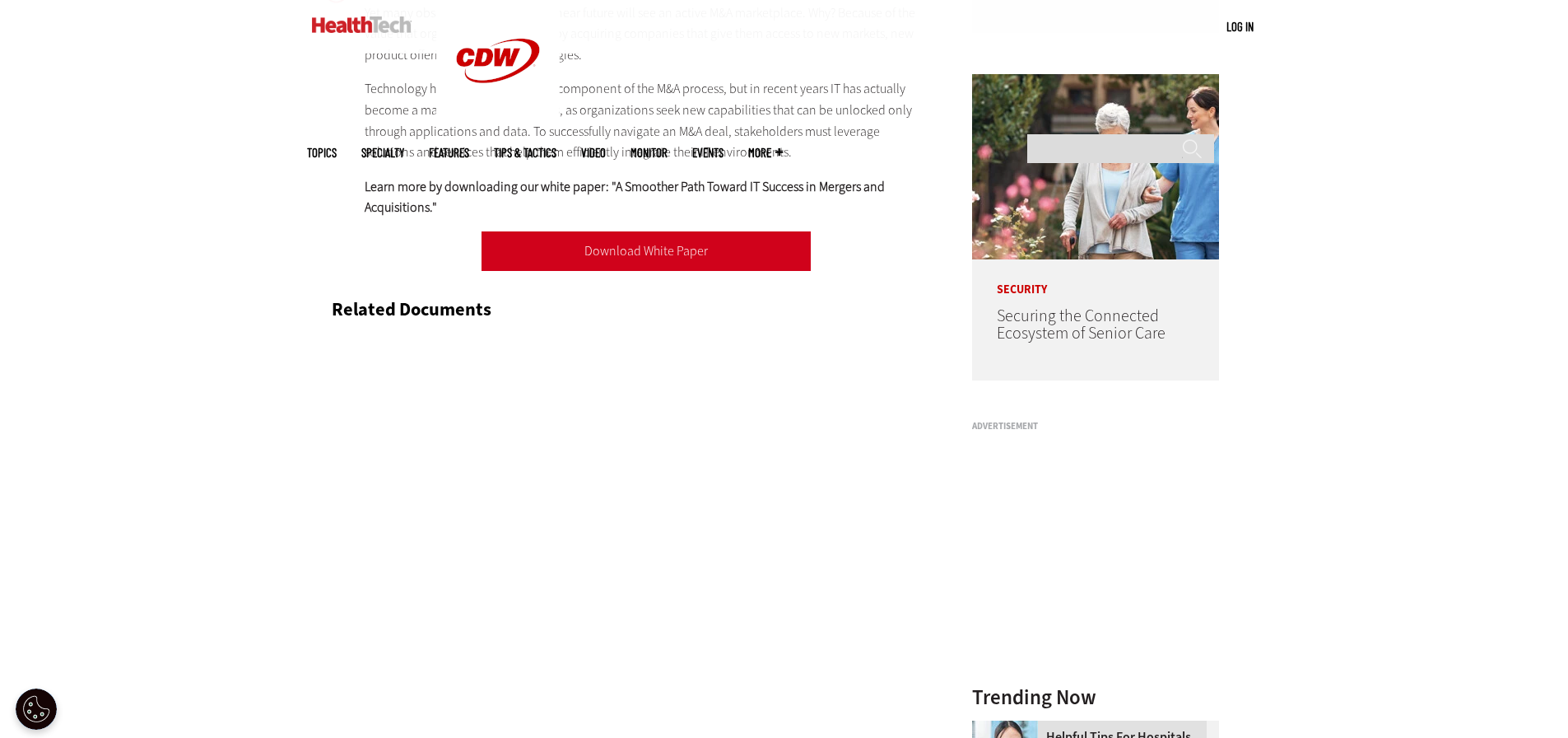
drag, startPoint x: 678, startPoint y: 443, endPoint x: 703, endPoint y: 457, distance: 28.7
